Goal: Download file/media

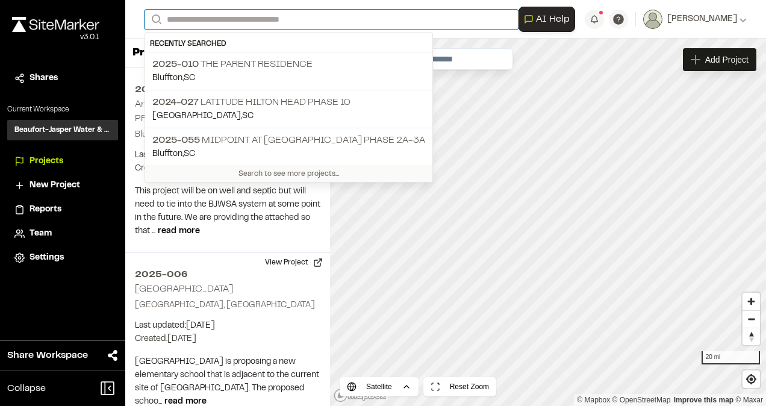
click at [229, 22] on input "Search" at bounding box center [332, 20] width 374 height 20
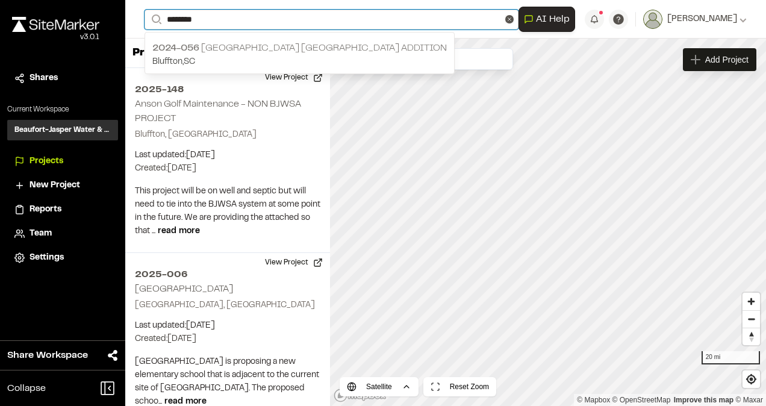
type input "********"
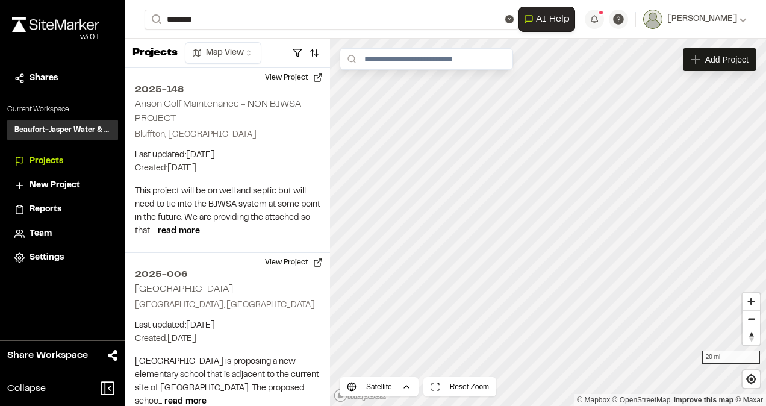
click at [232, 46] on p "2024-056 [GEOGRAPHIC_DATA] [GEOGRAPHIC_DATA] Addition" at bounding box center [299, 48] width 295 height 14
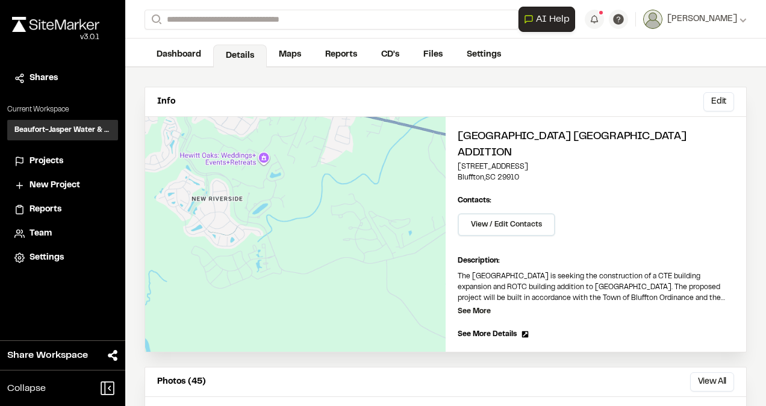
scroll to position [50, 0]
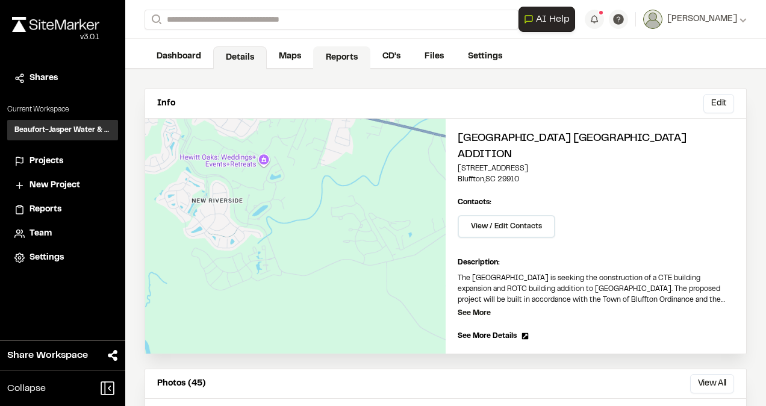
click at [347, 58] on link "Reports" at bounding box center [341, 57] width 57 height 23
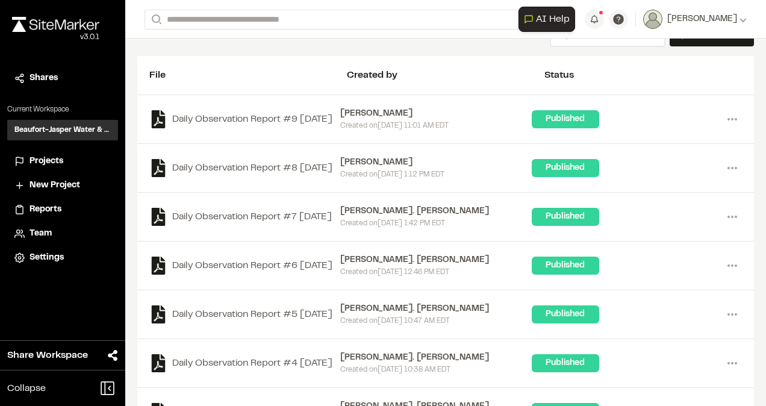
scroll to position [126, 0]
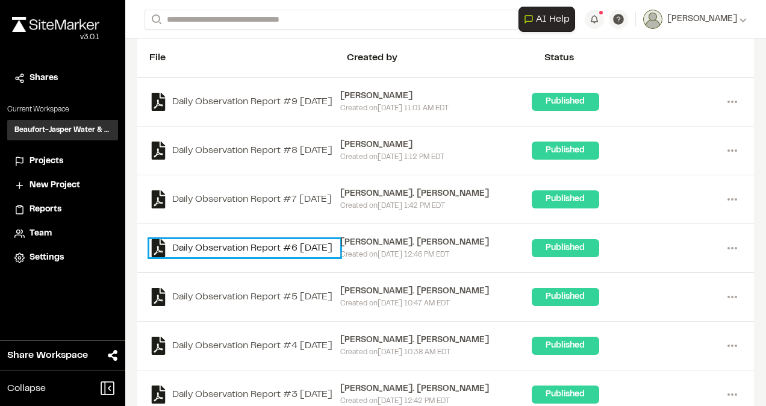
click at [307, 254] on link "Daily Observation Report #6 [DATE]" at bounding box center [244, 248] width 191 height 18
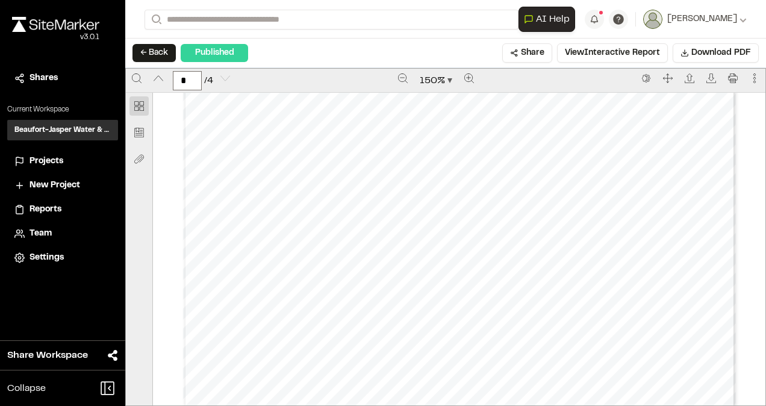
scroll to position [2548, 0]
type input "*"
click at [147, 51] on button "← Back" at bounding box center [154, 53] width 43 height 18
